Goal: Task Accomplishment & Management: Use online tool/utility

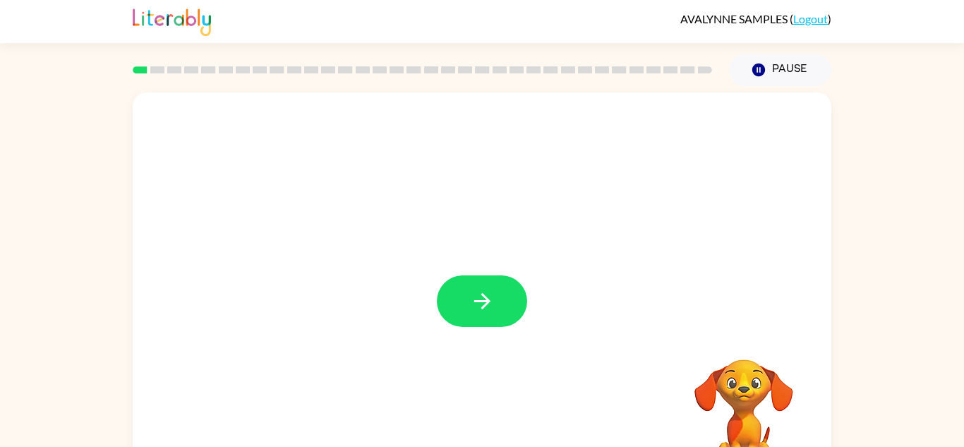
scroll to position [4, 0]
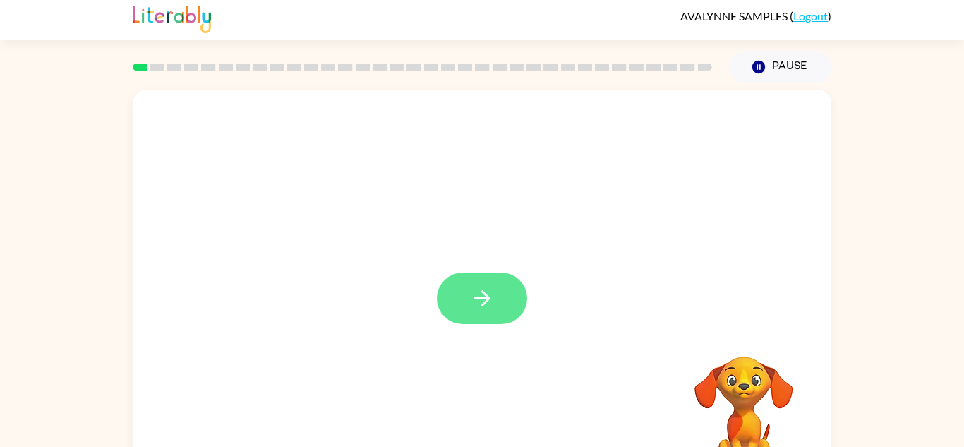
click at [493, 324] on button "button" at bounding box center [482, 298] width 90 height 52
click at [484, 288] on div at bounding box center [448, 266] width 602 height 51
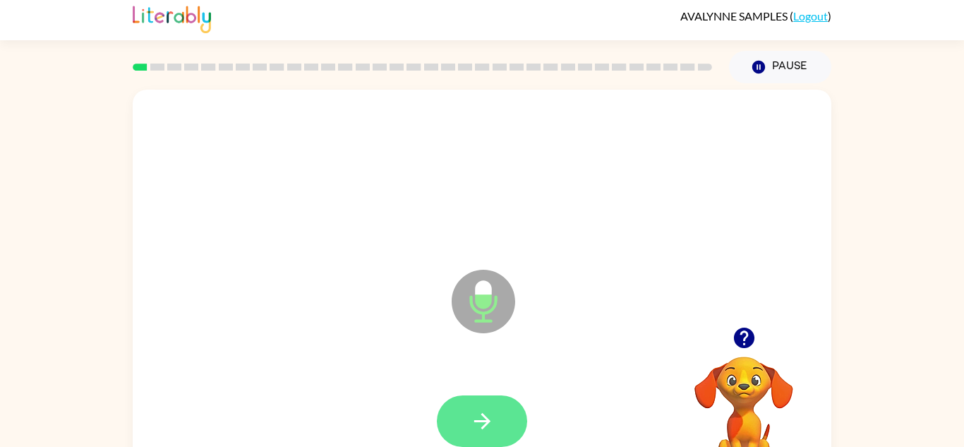
click at [504, 408] on button "button" at bounding box center [482, 421] width 90 height 52
click at [508, 413] on button "button" at bounding box center [482, 421] width 90 height 52
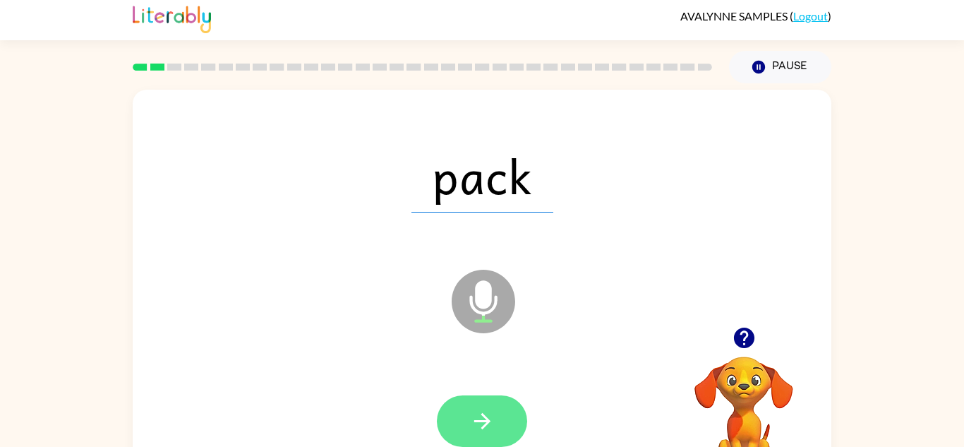
click at [468, 429] on button "button" at bounding box center [482, 421] width 90 height 52
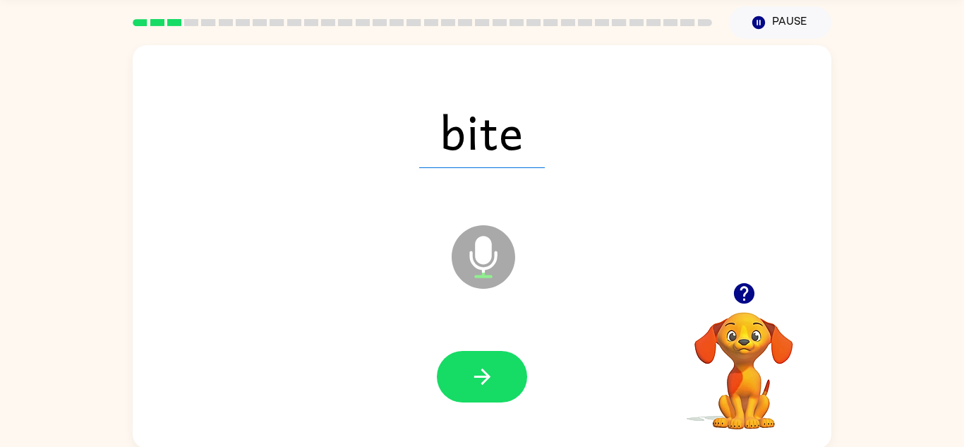
scroll to position [49, 0]
click at [502, 433] on div at bounding box center [482, 376] width 670 height 116
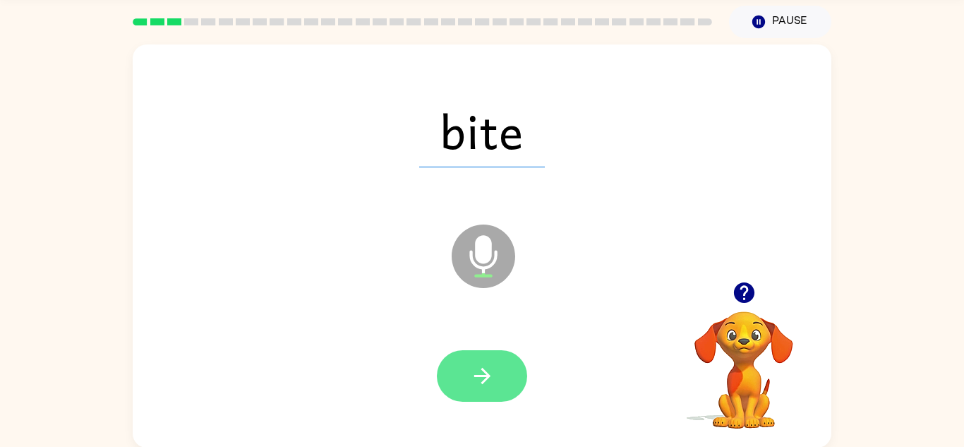
click at [480, 372] on icon "button" at bounding box center [482, 375] width 25 height 25
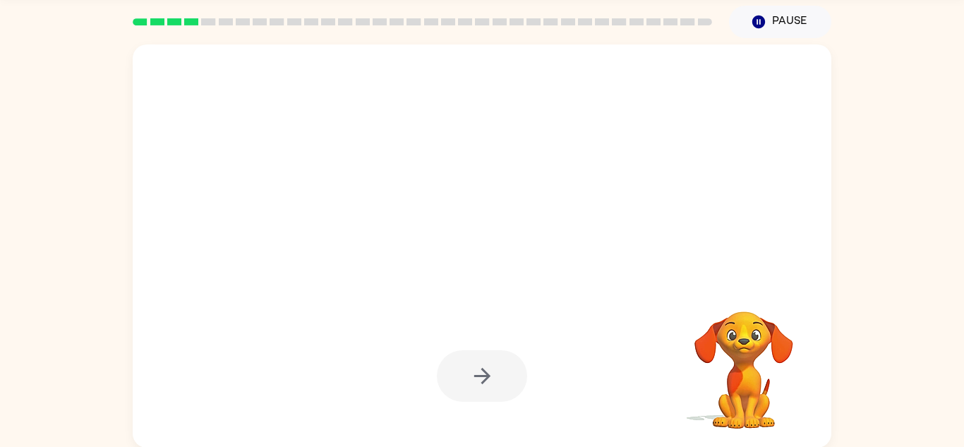
scroll to position [49, 0]
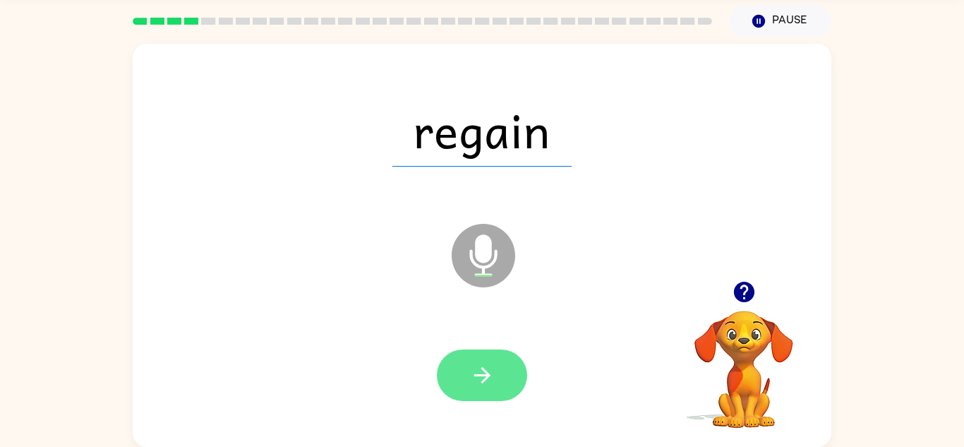
click at [504, 364] on button "button" at bounding box center [482, 375] width 90 height 52
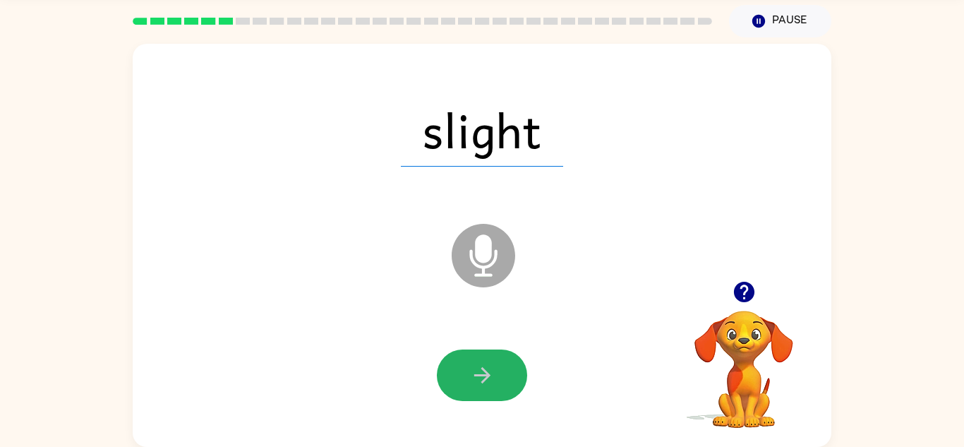
click at [498, 377] on button "button" at bounding box center [482, 375] width 90 height 52
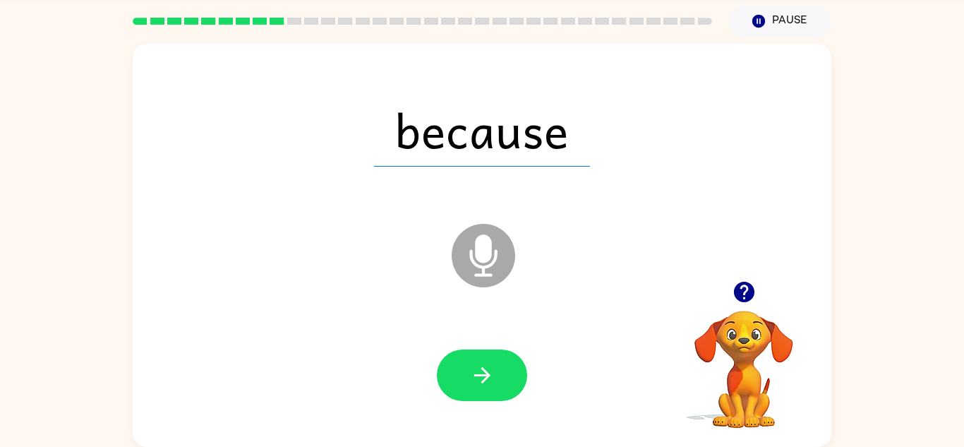
click at [498, 377] on button "button" at bounding box center [482, 375] width 90 height 52
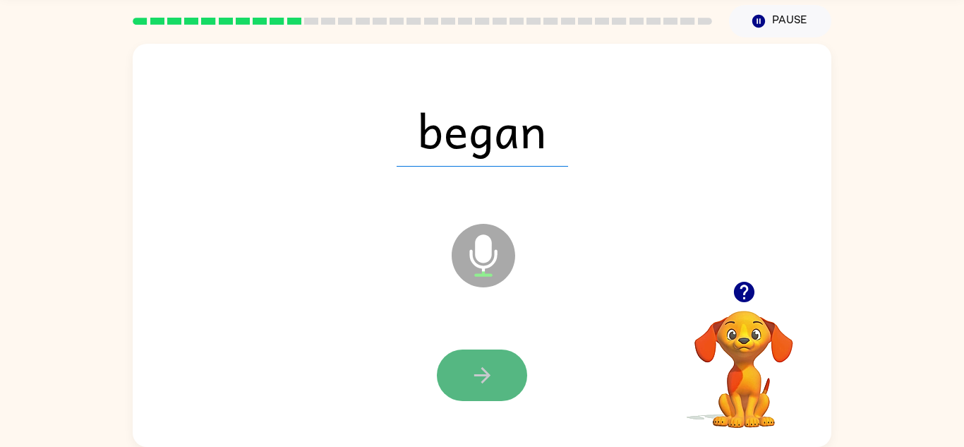
click at [499, 377] on button "button" at bounding box center [482, 375] width 90 height 52
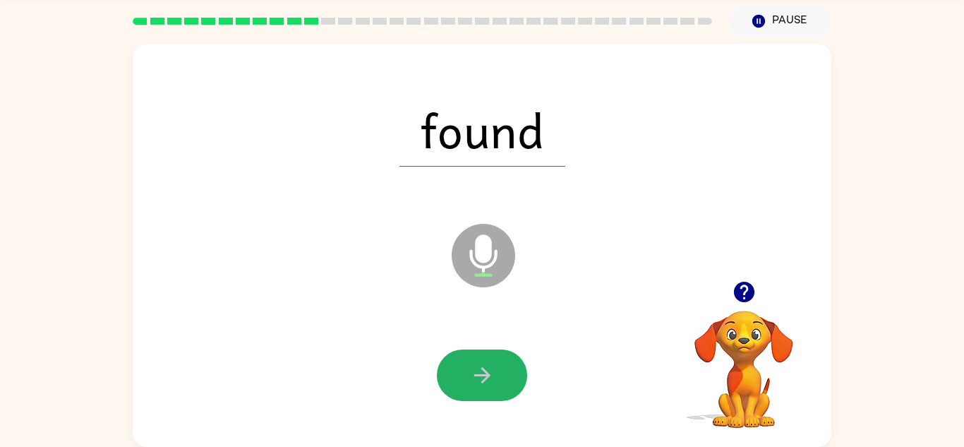
click at [499, 377] on button "button" at bounding box center [482, 375] width 90 height 52
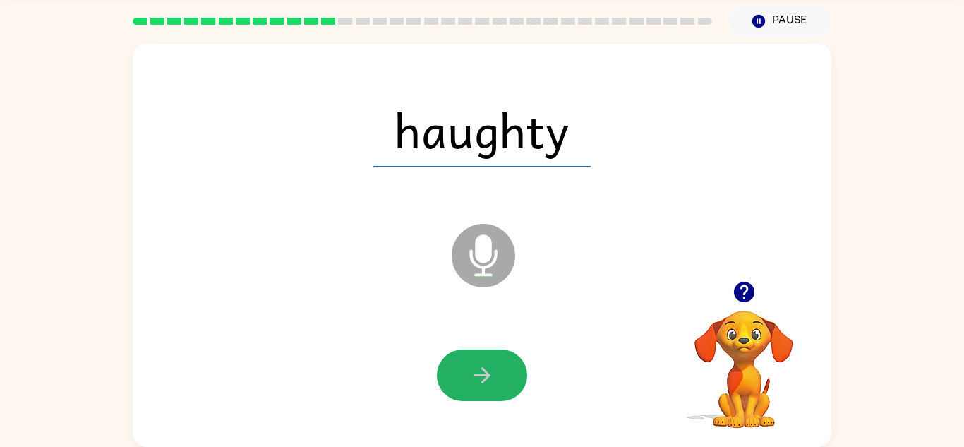
click at [499, 377] on button "button" at bounding box center [482, 375] width 90 height 52
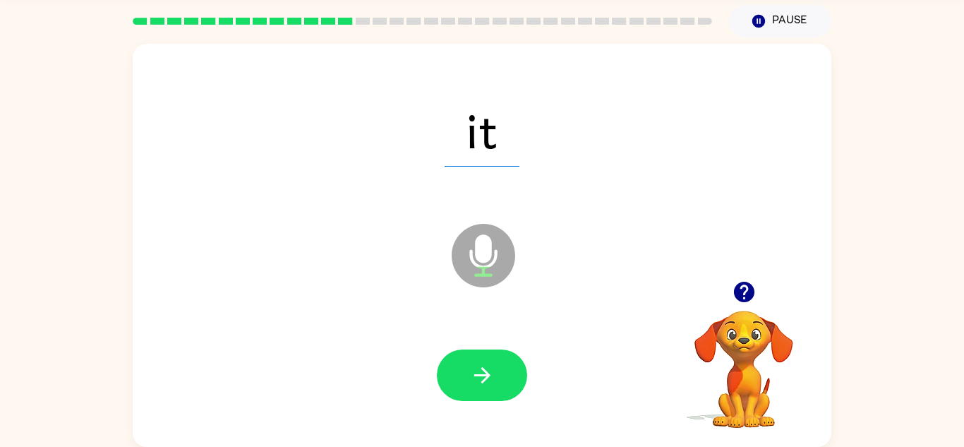
click at [499, 377] on button "button" at bounding box center [482, 375] width 90 height 52
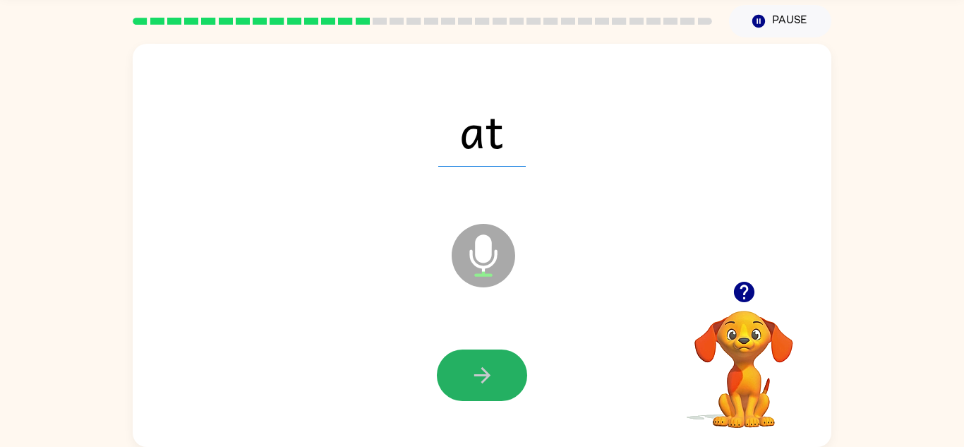
click at [499, 377] on button "button" at bounding box center [482, 375] width 90 height 52
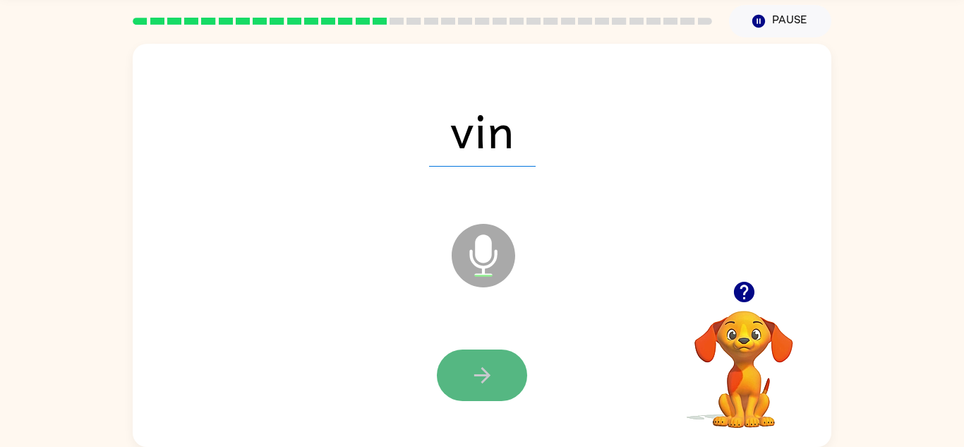
click at [505, 373] on button "button" at bounding box center [482, 375] width 90 height 52
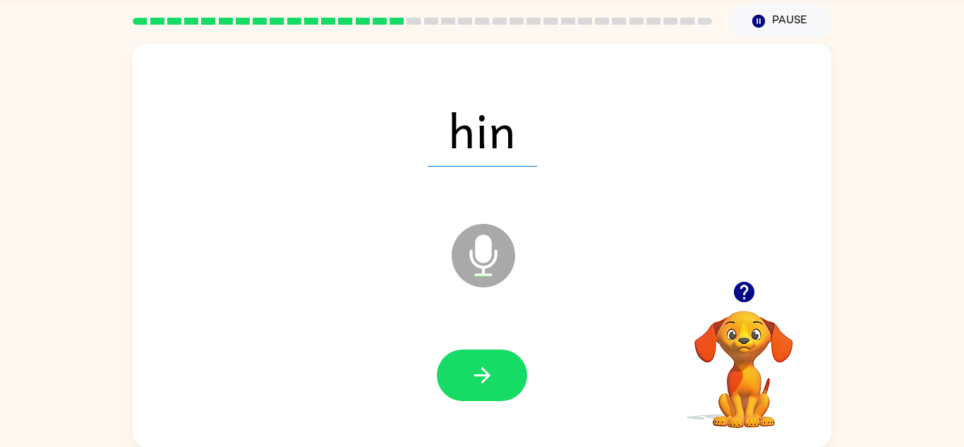
click at [505, 373] on button "button" at bounding box center [482, 375] width 90 height 52
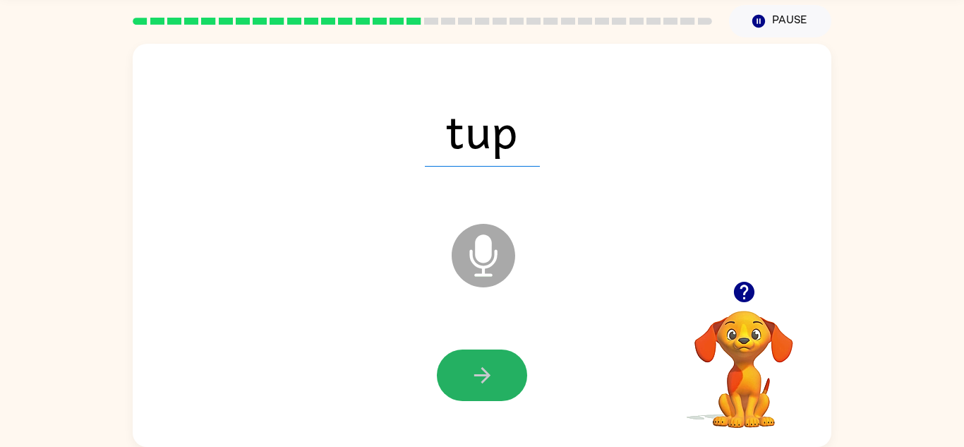
click at [505, 373] on button "button" at bounding box center [482, 375] width 90 height 52
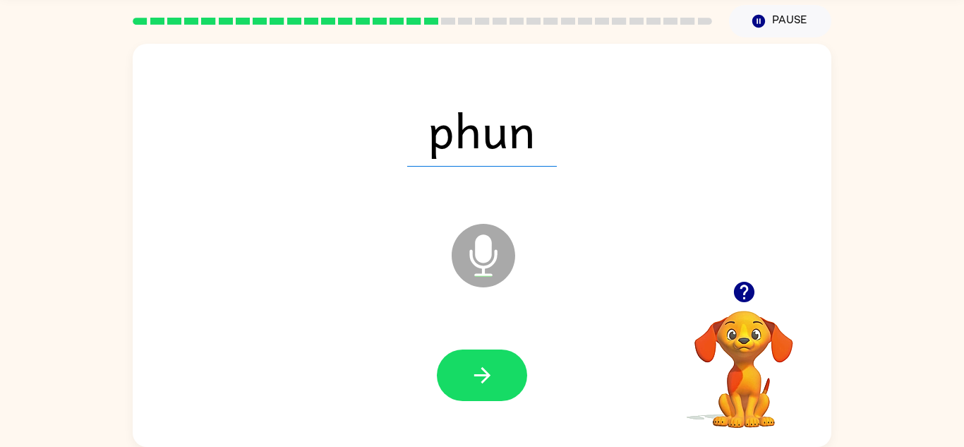
click at [505, 373] on button "button" at bounding box center [482, 375] width 90 height 52
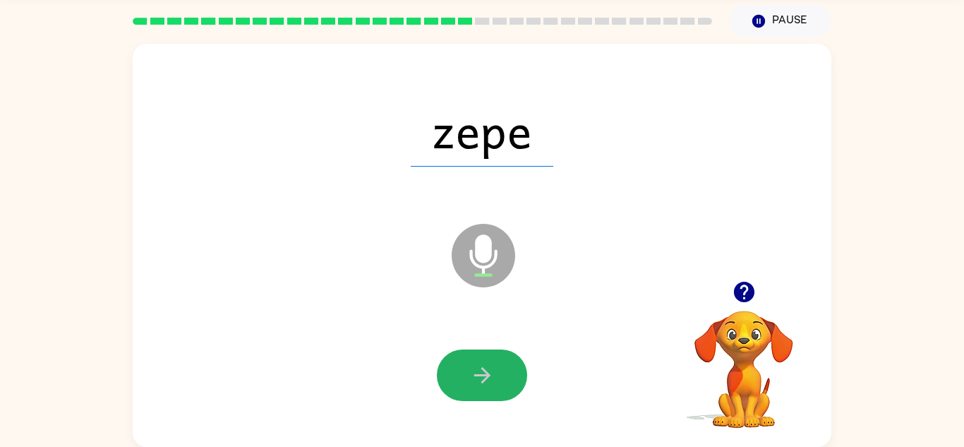
click at [505, 373] on button "button" at bounding box center [482, 375] width 90 height 52
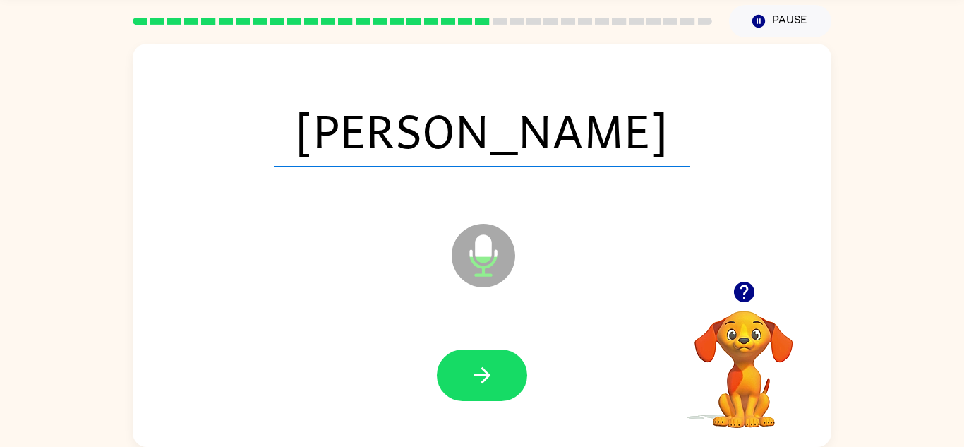
click at [505, 373] on button "button" at bounding box center [482, 375] width 90 height 52
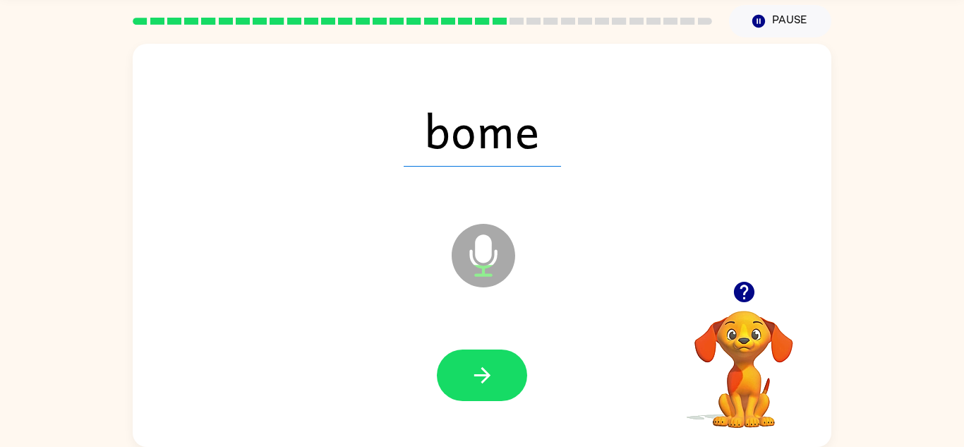
click at [505, 373] on button "button" at bounding box center [482, 375] width 90 height 52
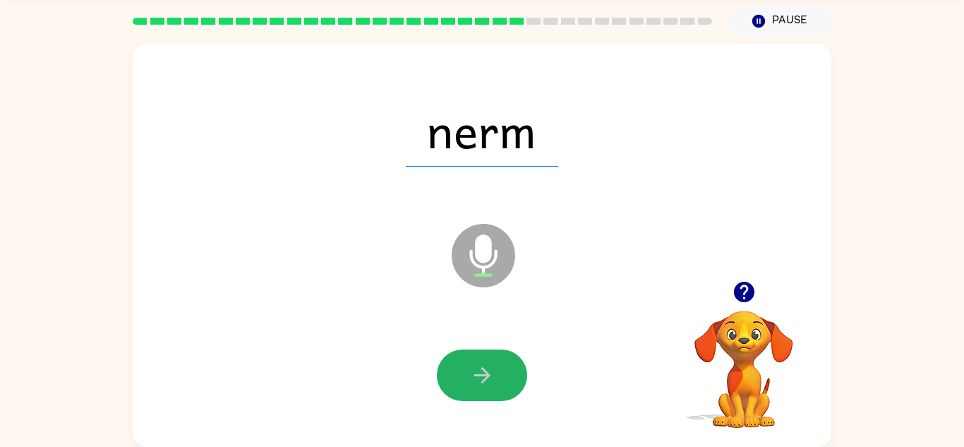
click at [505, 373] on button "button" at bounding box center [482, 375] width 90 height 52
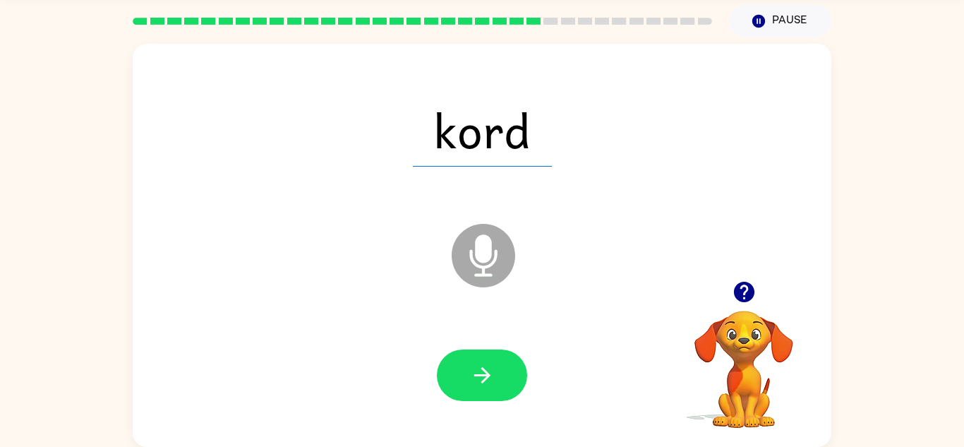
click at [505, 373] on button "button" at bounding box center [482, 375] width 90 height 52
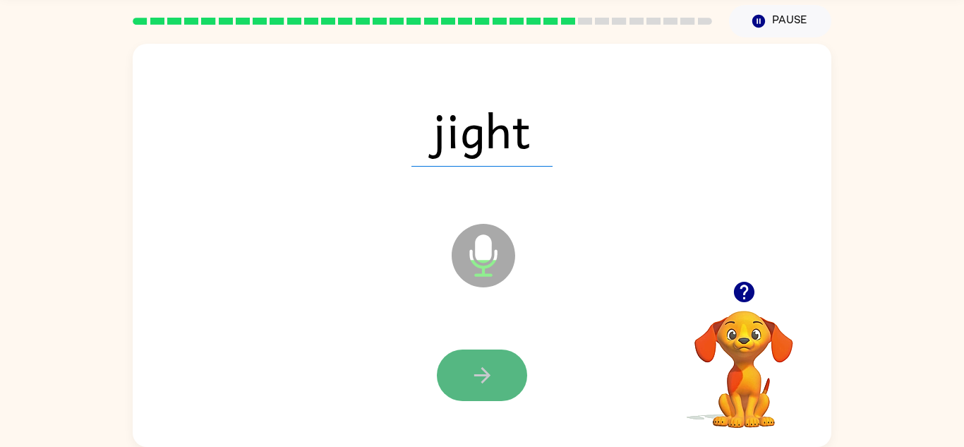
click at [506, 377] on button "button" at bounding box center [482, 375] width 90 height 52
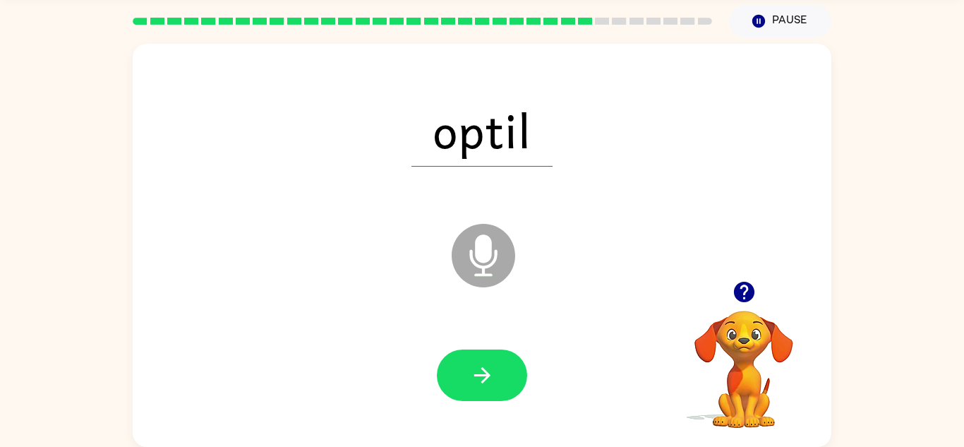
click at [506, 377] on button "button" at bounding box center [482, 375] width 90 height 52
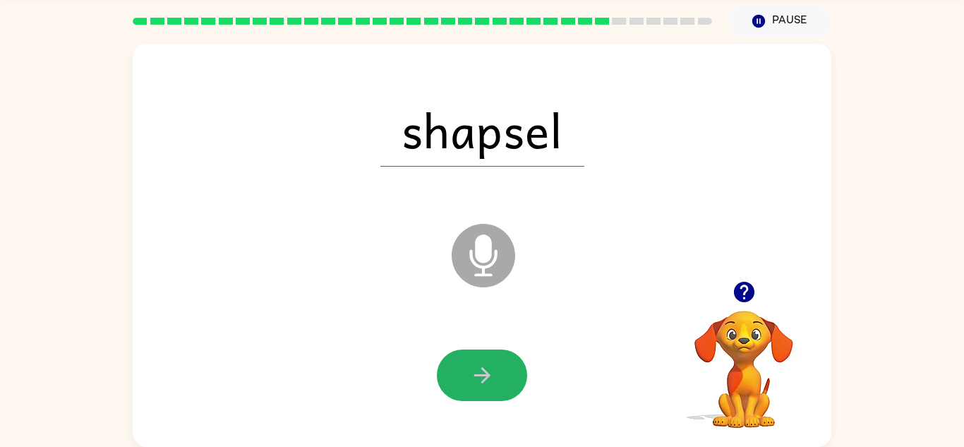
click at [506, 377] on button "button" at bounding box center [482, 375] width 90 height 52
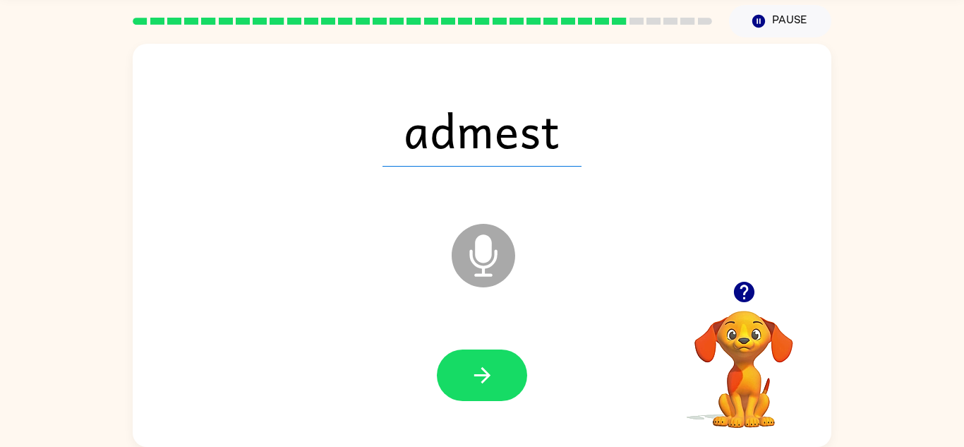
click at [506, 377] on button "button" at bounding box center [482, 375] width 90 height 52
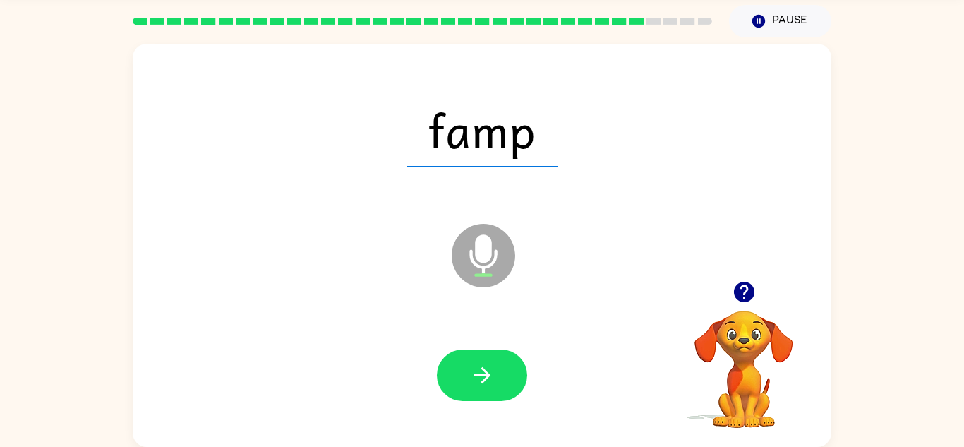
click at [506, 377] on button "button" at bounding box center [482, 375] width 90 height 52
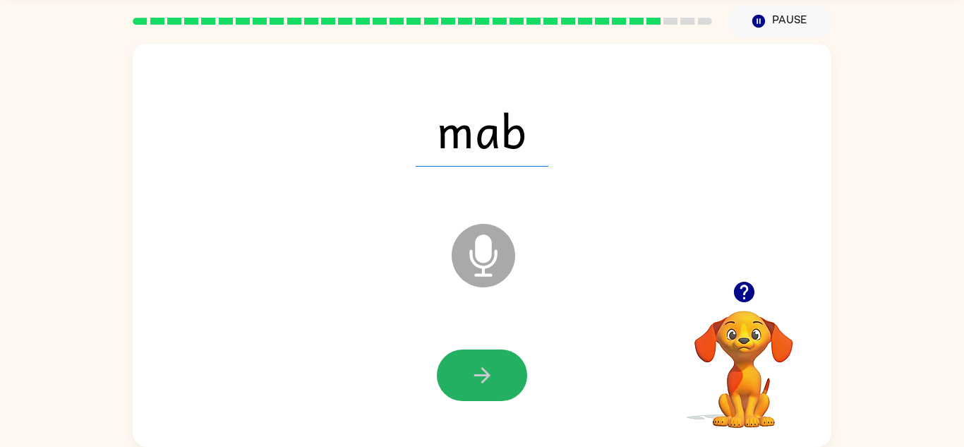
click at [506, 377] on button "button" at bounding box center [482, 375] width 90 height 52
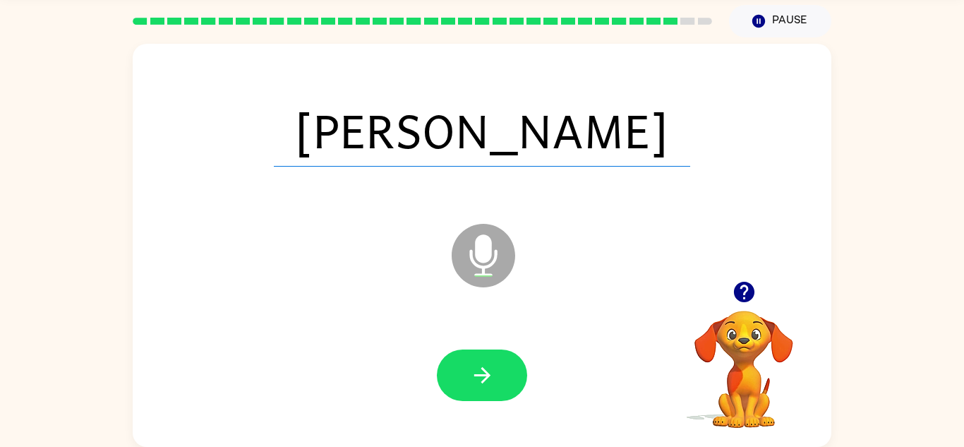
click at [506, 377] on button "button" at bounding box center [482, 375] width 90 height 52
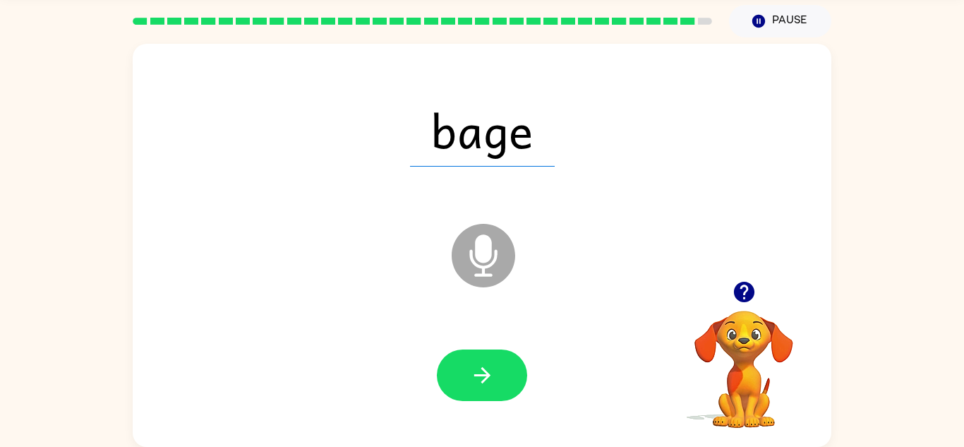
click at [506, 377] on button "button" at bounding box center [482, 375] width 90 height 52
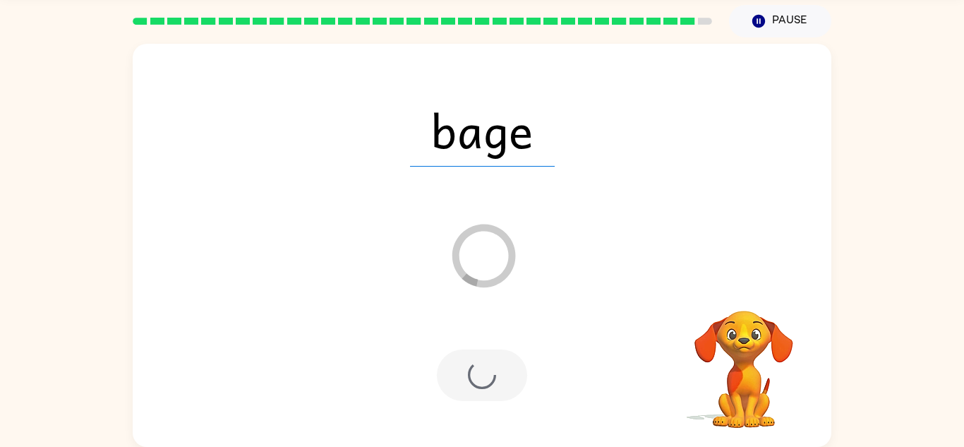
scroll to position [24, 0]
